Goal: Transaction & Acquisition: Purchase product/service

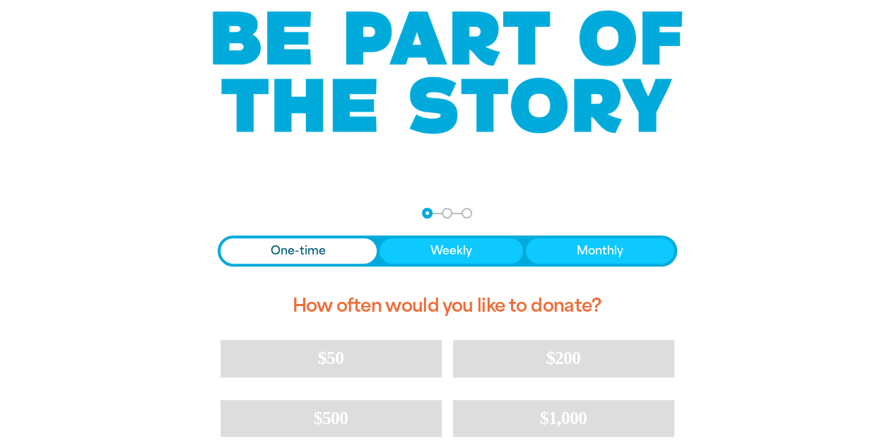
click at [279, 257] on span "One-time" at bounding box center [298, 250] width 55 height 17
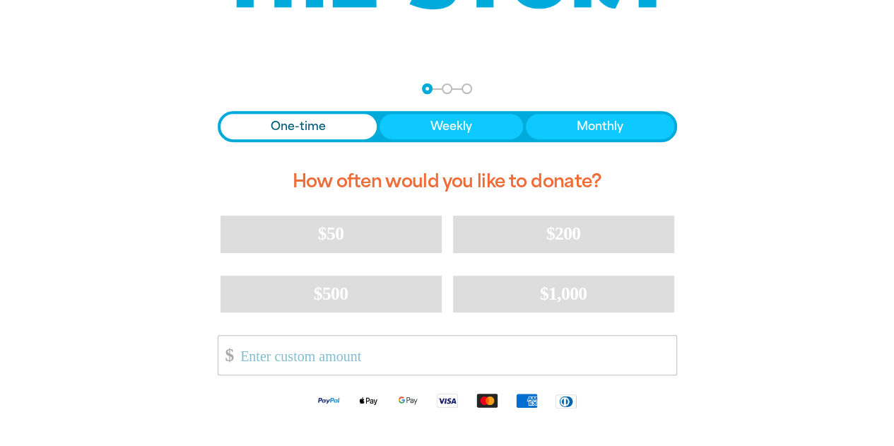
scroll to position [243, 0]
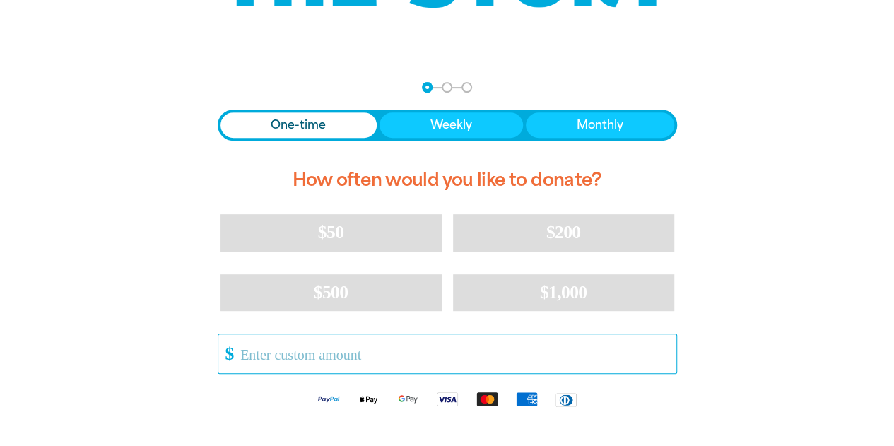
click at [311, 356] on input "Other Amount" at bounding box center [452, 353] width 445 height 39
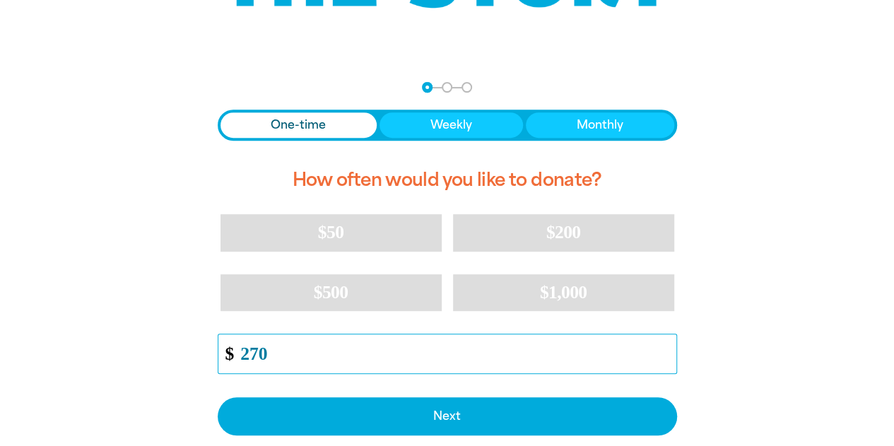
type input "270"
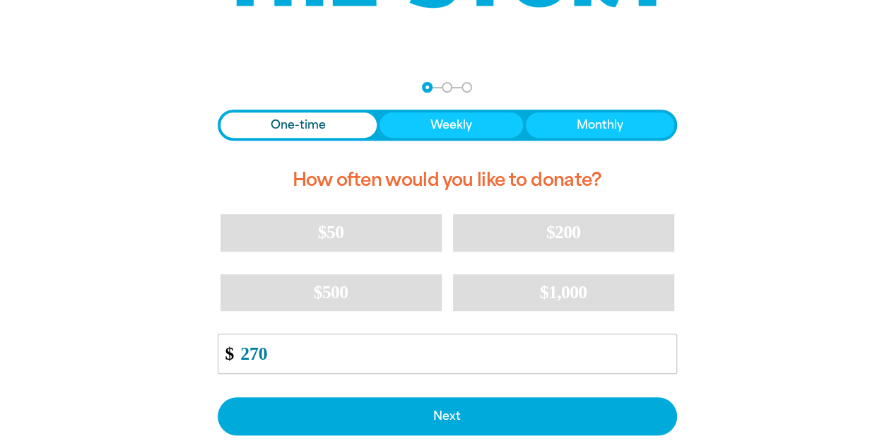
click at [172, 351] on div "arrow_back Back Step 1 Step 2 Step 3 One-time Weekly Monthly How often would yo…" at bounding box center [447, 313] width 848 height 498
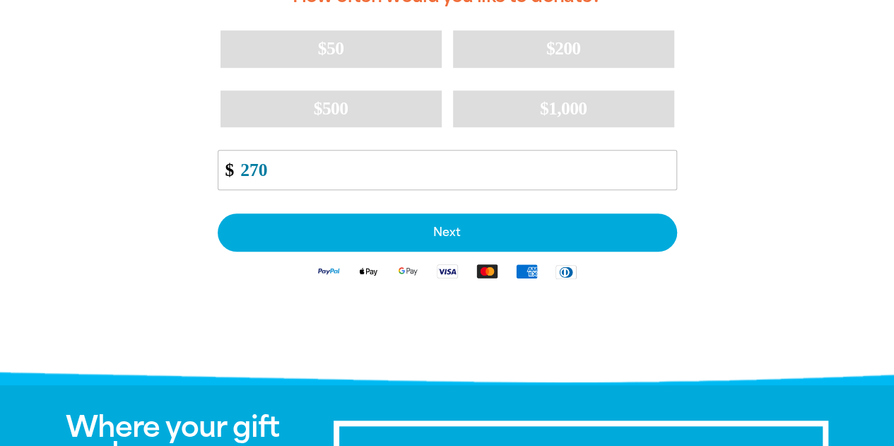
scroll to position [428, 0]
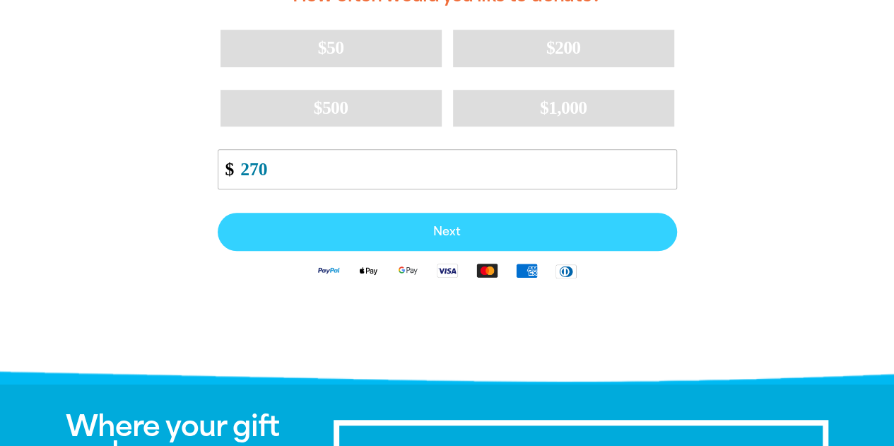
click at [383, 226] on span "Next" at bounding box center [447, 231] width 428 height 11
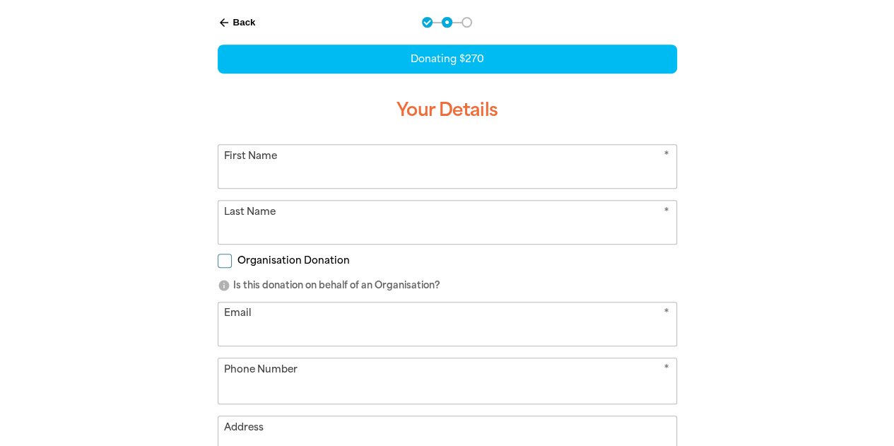
select select "AU"
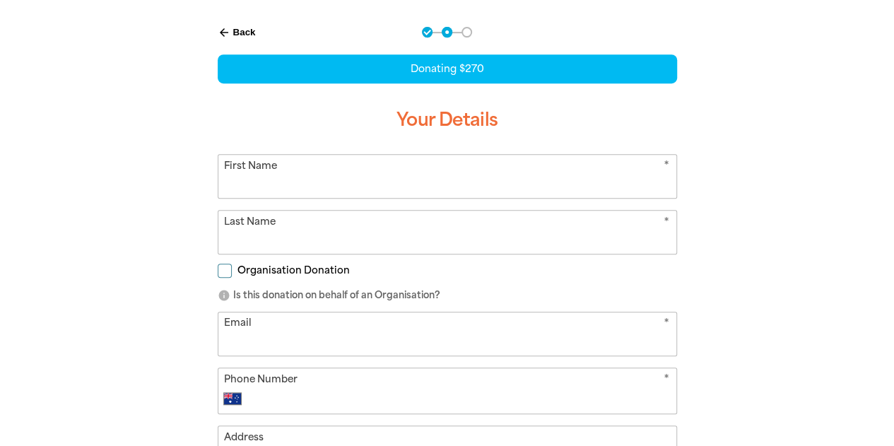
click at [365, 196] on input "First Name" at bounding box center [447, 176] width 458 height 43
type input "[PERSON_NAME]"
type input "Zwier"
click at [263, 341] on input "Email" at bounding box center [447, 333] width 458 height 43
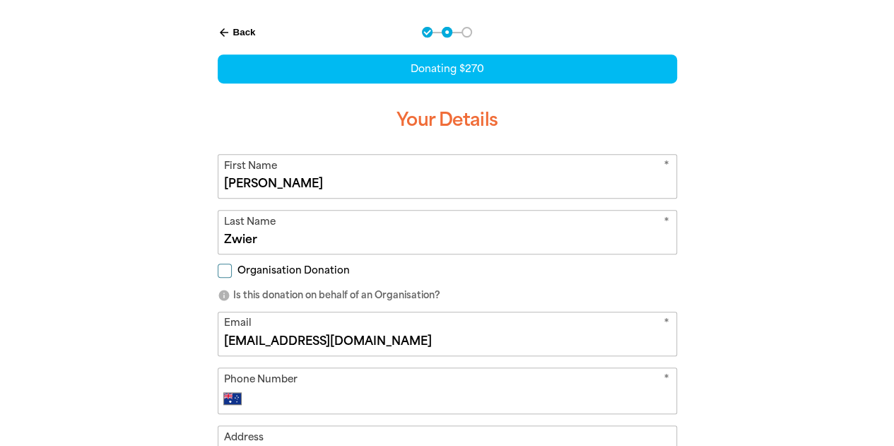
type input "[EMAIL_ADDRESS][DOMAIN_NAME]"
click at [156, 397] on div "arrow_back Back Step 1 Step 2 Step 3 Donating $270 Your Details * First Name [P…" at bounding box center [447, 336] width 848 height 655
click at [262, 404] on input "Phone Number" at bounding box center [461, 398] width 418 height 17
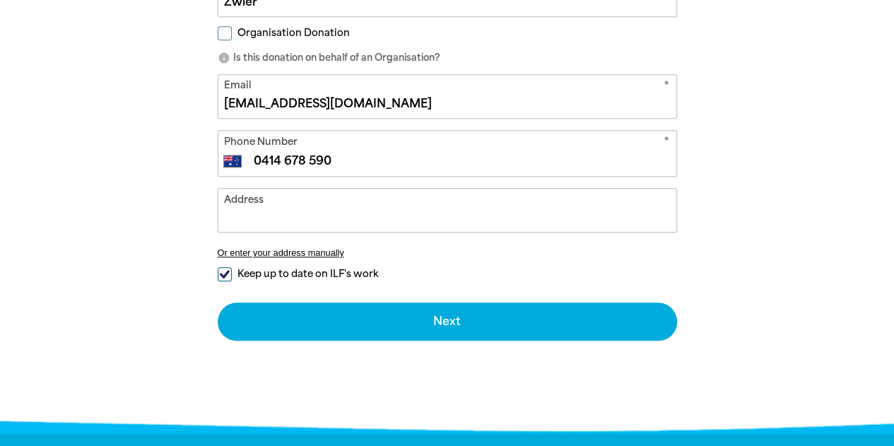
scroll to position [535, 0]
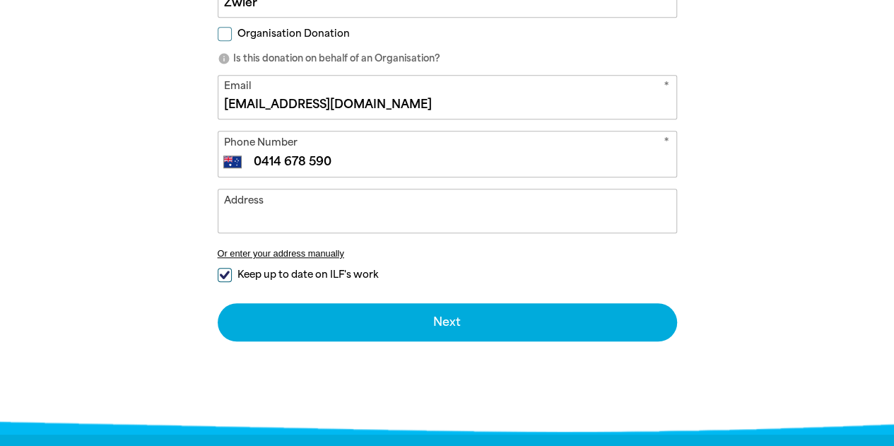
type input "0414 678 590"
click at [261, 279] on span "Keep up to date on ILF's work" at bounding box center [308, 274] width 141 height 13
click at [232, 279] on input "Keep up to date on ILF's work" at bounding box center [225, 275] width 14 height 14
checkbox input "false"
click at [287, 201] on input "Address" at bounding box center [447, 210] width 458 height 43
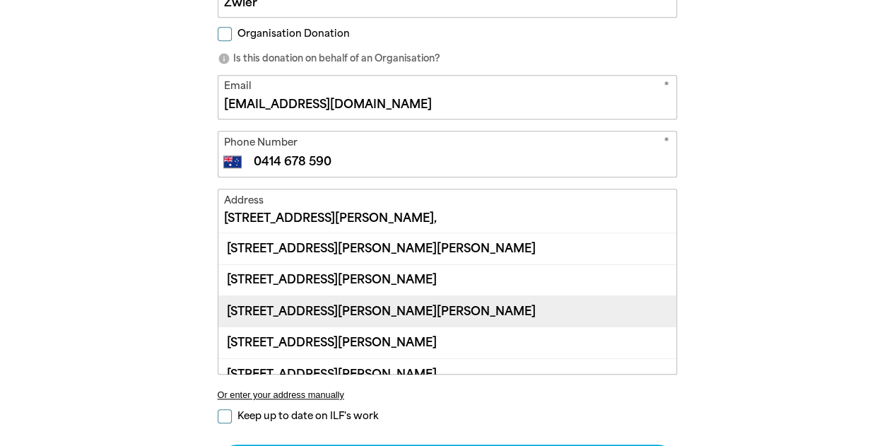
click at [326, 313] on div "[STREET_ADDRESS][PERSON_NAME][PERSON_NAME]" at bounding box center [447, 310] width 458 height 31
type input "[STREET_ADDRESS][PERSON_NAME][PERSON_NAME]"
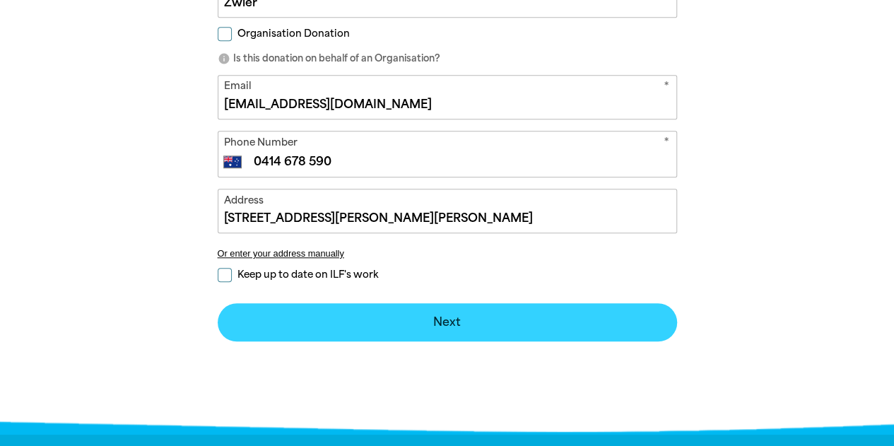
click at [368, 323] on button "Next chevron_right" at bounding box center [447, 322] width 459 height 38
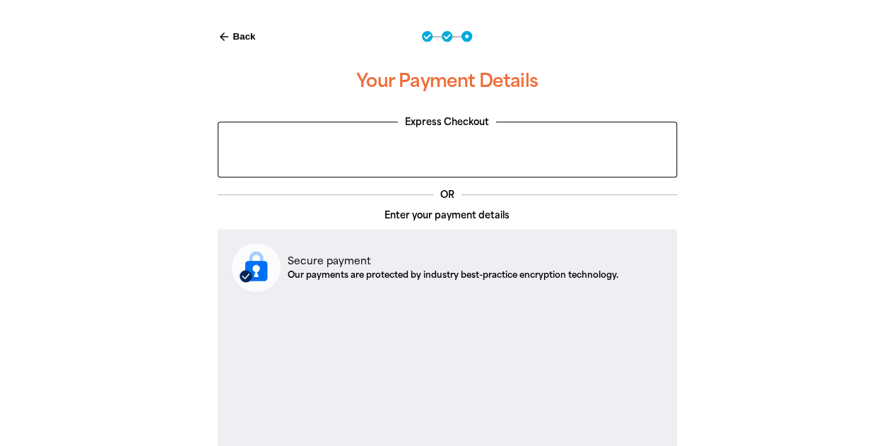
scroll to position [305, 0]
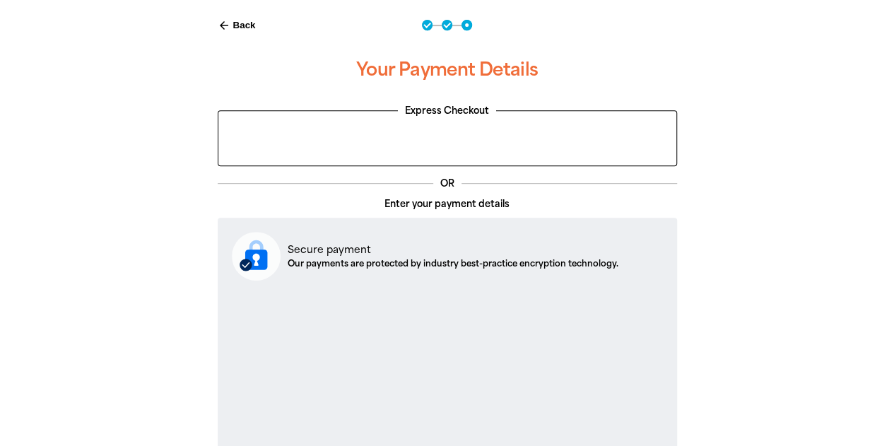
click at [113, 341] on div "arrow_back Back Step 1 Step 2 Step 3 Your Payment Details Express Checkout OR E…" at bounding box center [447, 362] width 848 height 720
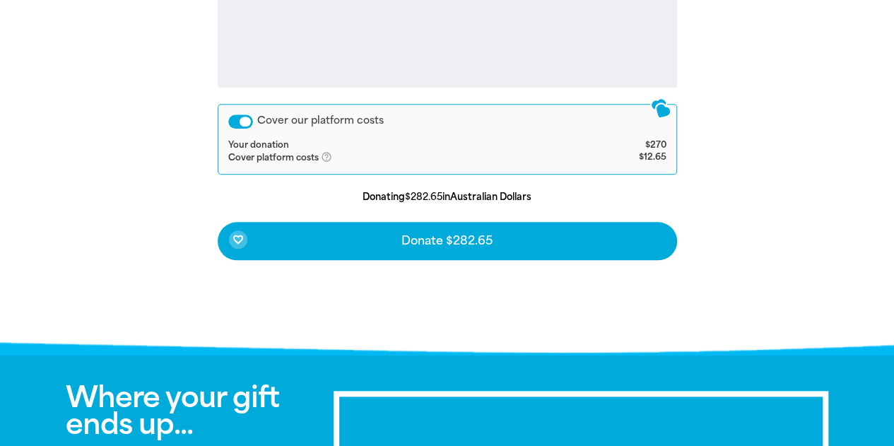
scroll to position [680, 0]
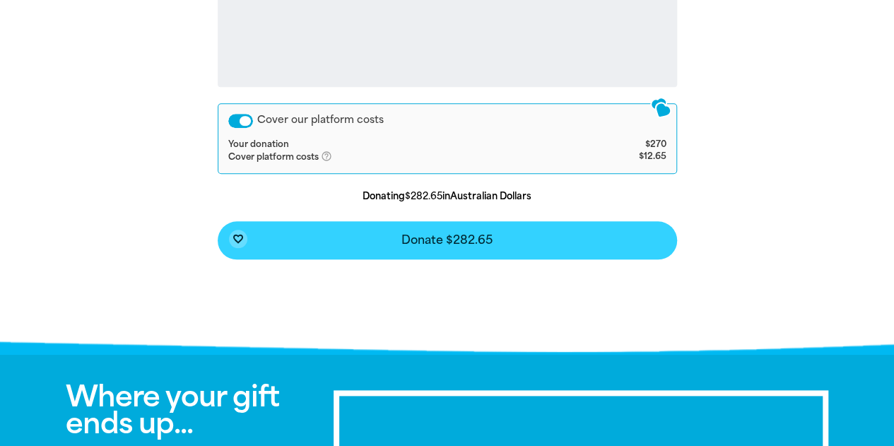
click at [444, 231] on button "favorite_border Donate $282.65" at bounding box center [447, 240] width 459 height 38
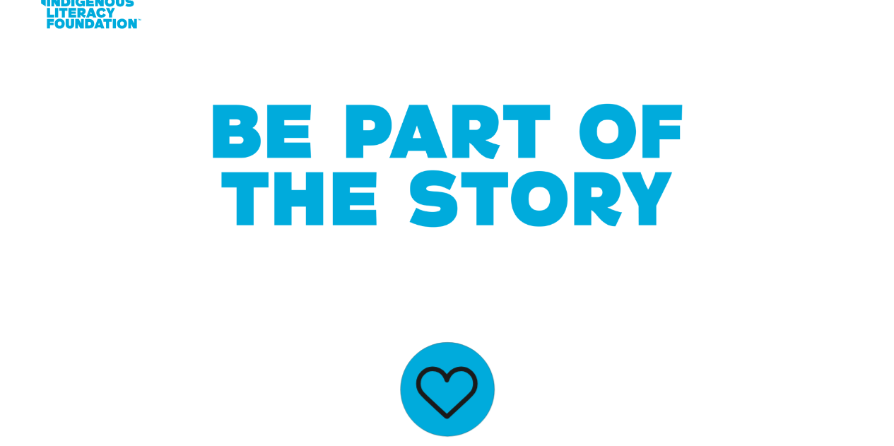
scroll to position [0, 0]
